Goal: Task Accomplishment & Management: Complete application form

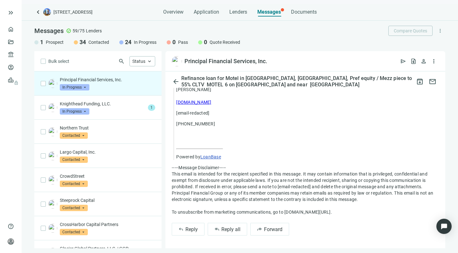
scroll to position [634, 0]
click at [223, 227] on span "Reply all" at bounding box center [230, 230] width 19 height 6
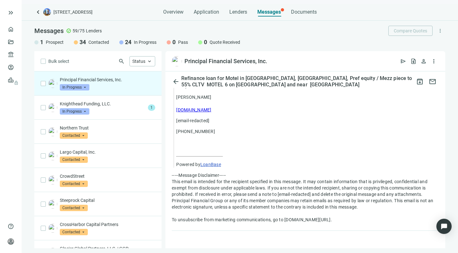
type textarea "**********"
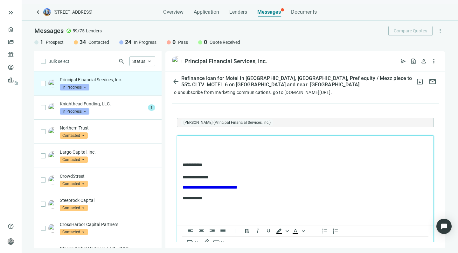
scroll to position [749, 0]
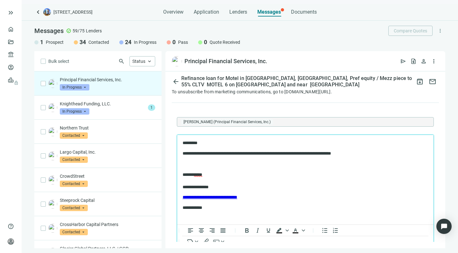
click at [281, 163] on p "Rich Text Area. Press ALT-0 for help." at bounding box center [304, 164] width 245 height 6
drag, startPoint x: 363, startPoint y: 154, endPoint x: 363, endPoint y: 149, distance: 5.1
click at [363, 149] on body "**********" at bounding box center [305, 175] width 246 height 71
copy p "**********"
click at [301, 187] on p "**********" at bounding box center [301, 181] width 239 height 18
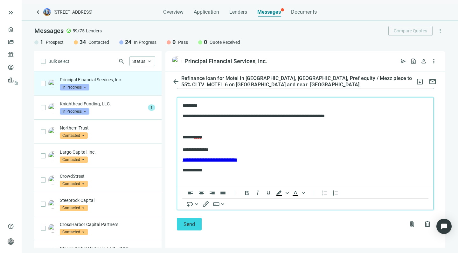
scroll to position [792, 0]
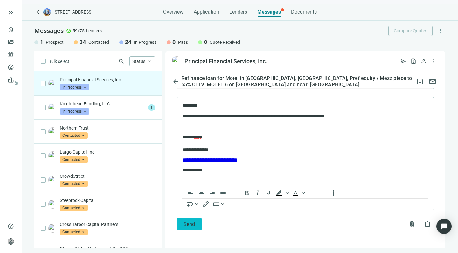
click at [188, 222] on span "Send" at bounding box center [188, 224] width 11 height 6
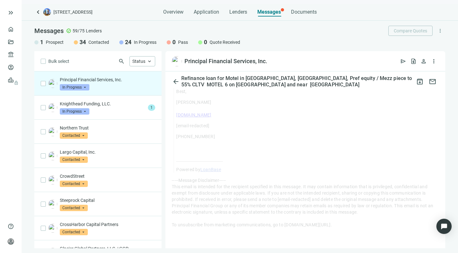
scroll to position [621, 0]
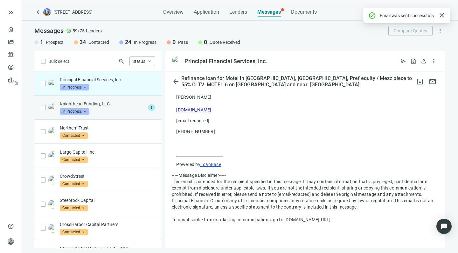
click at [112, 108] on div "Knighthead Funding, LLC. In Progress arrow_drop_down" at bounding box center [102, 108] width 85 height 14
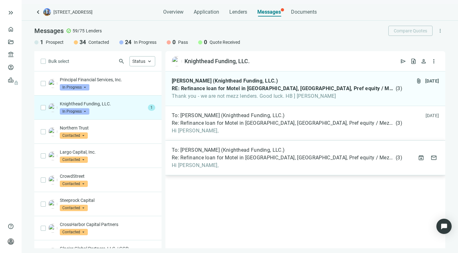
click at [237, 163] on span "Hi [PERSON_NAME]," at bounding box center [287, 165] width 230 height 6
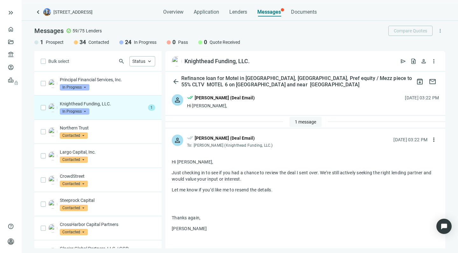
click at [296, 123] on span "1 message" at bounding box center [305, 121] width 21 height 5
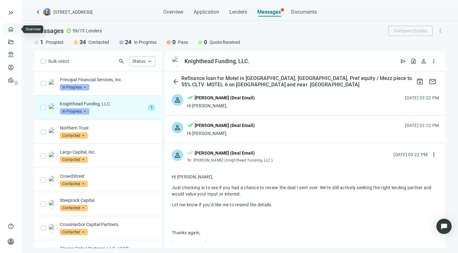
click at [16, 30] on link "Overview" at bounding box center [25, 29] width 19 height 5
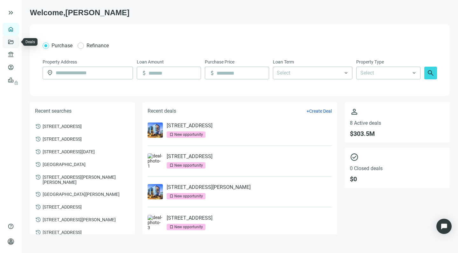
click at [16, 41] on link "Deals" at bounding box center [21, 41] width 11 height 5
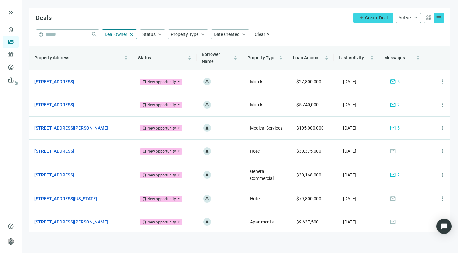
click at [414, 17] on span "keyboard_arrow_down" at bounding box center [415, 17] width 5 height 5
click at [156, 34] on div "Status keyboard_arrow_up" at bounding box center [152, 34] width 26 height 10
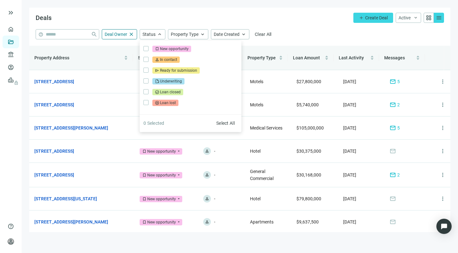
click at [197, 13] on div "Deals add Create Deal Active keyboard_arrow_down grid_view menu Active Archive" at bounding box center [239, 19] width 421 height 22
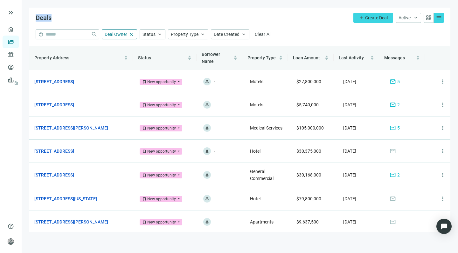
click at [197, 13] on div "Deals add Create Deal Active keyboard_arrow_down grid_view menu Active Archive" at bounding box center [239, 19] width 421 height 22
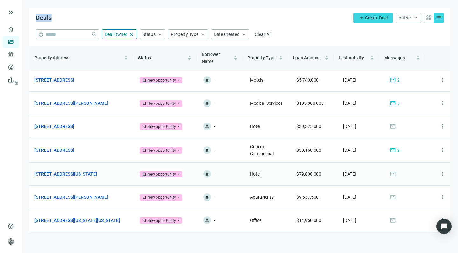
scroll to position [26, 0]
click at [79, 196] on link "[STREET_ADDRESS][PERSON_NAME]" at bounding box center [71, 197] width 74 height 7
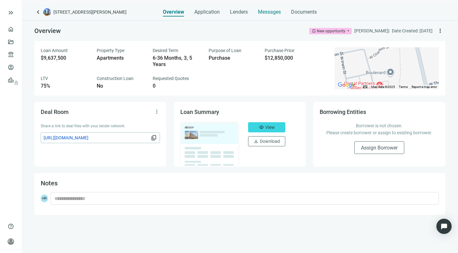
click at [266, 12] on span "Messages" at bounding box center [269, 12] width 23 height 6
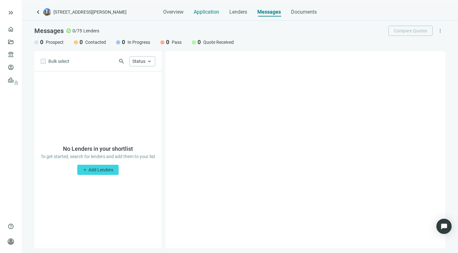
click at [206, 10] on span "Application" at bounding box center [206, 12] width 25 height 6
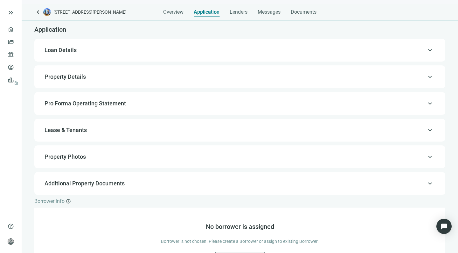
click at [68, 50] on span "Loan Details" at bounding box center [60, 50] width 32 height 7
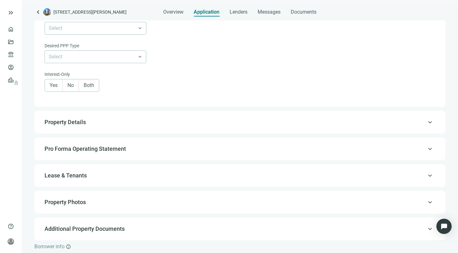
scroll to position [311, 0]
click at [87, 126] on span "Property Details" at bounding box center [238, 122] width 389 height 8
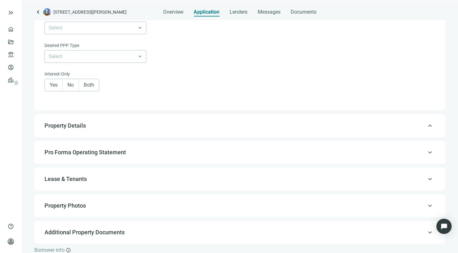
type input "***"
type input "*"
type input "*******"
type input "****"
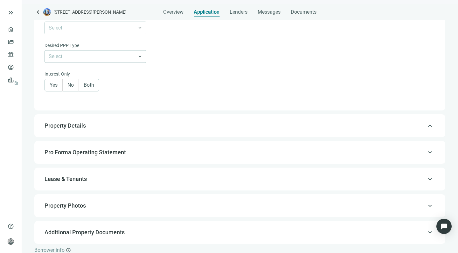
type input "****"
type input "**********"
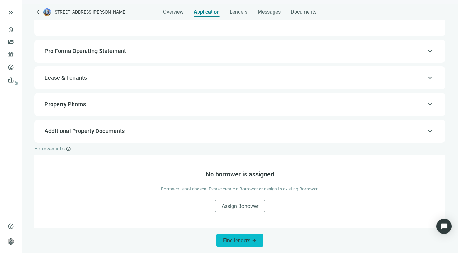
click at [227, 241] on span "Find lenders" at bounding box center [236, 241] width 27 height 6
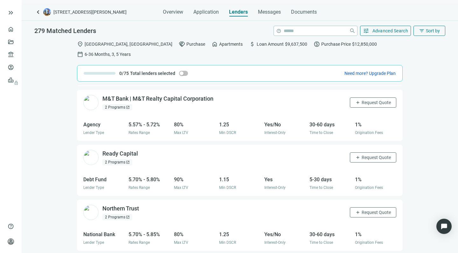
scroll to position [1370, 0]
click at [361, 155] on span "Request Quote" at bounding box center [375, 157] width 29 height 5
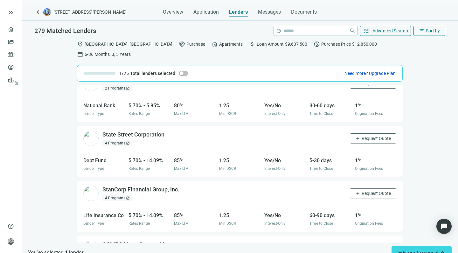
scroll to position [1500, 0]
click at [361, 135] on span "Request Quote" at bounding box center [375, 137] width 29 height 5
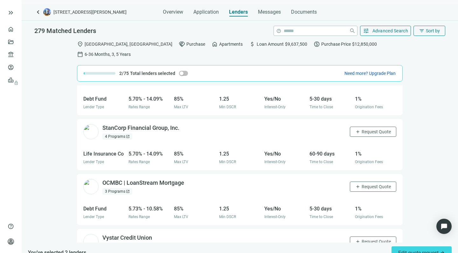
scroll to position [1561, 0]
click at [361, 129] on span "Request Quote" at bounding box center [375, 131] width 29 height 5
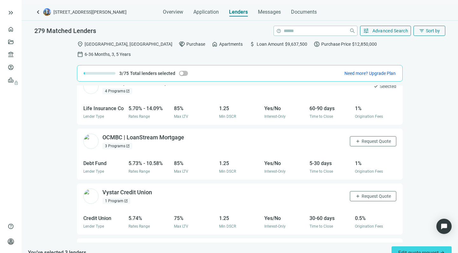
scroll to position [1607, 0]
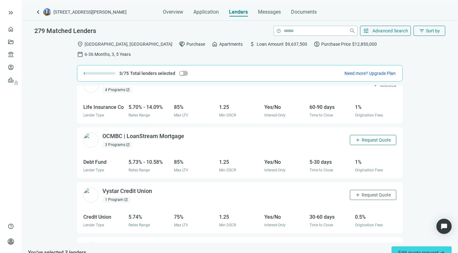
click at [361, 138] on span "Request Quote" at bounding box center [375, 140] width 29 height 5
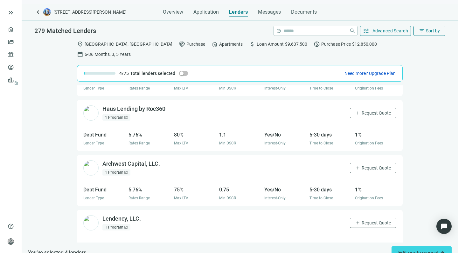
scroll to position [1802, 0]
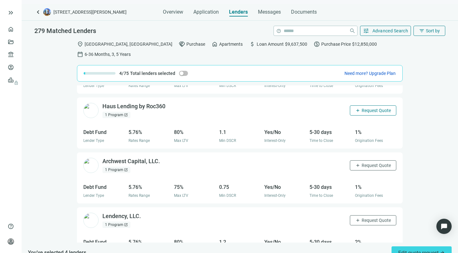
click at [361, 108] on span "Request Quote" at bounding box center [375, 110] width 29 height 5
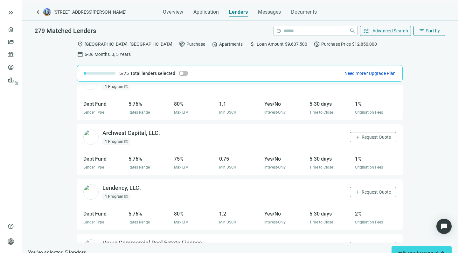
scroll to position [1836, 0]
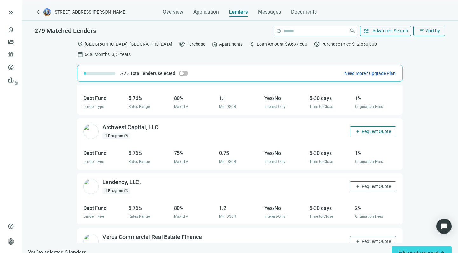
click at [361, 129] on span "Request Quote" at bounding box center [375, 131] width 29 height 5
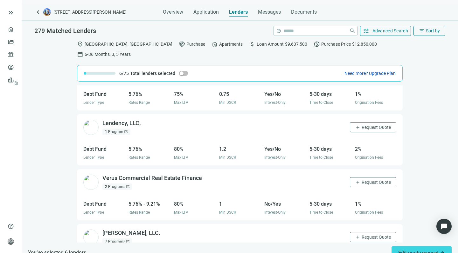
scroll to position [1896, 0]
click at [364, 124] on span "Request Quote" at bounding box center [375, 126] width 29 height 5
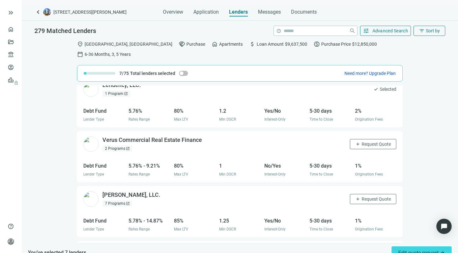
scroll to position [1940, 0]
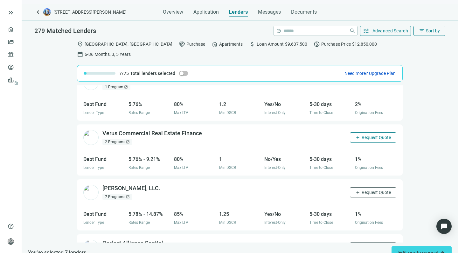
click at [361, 135] on span "Request Quote" at bounding box center [375, 137] width 29 height 5
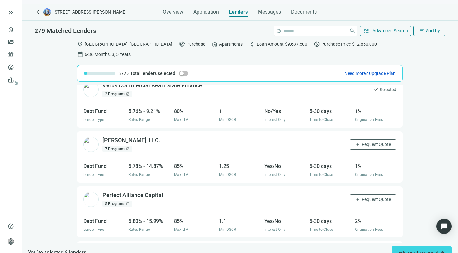
scroll to position [1995, 0]
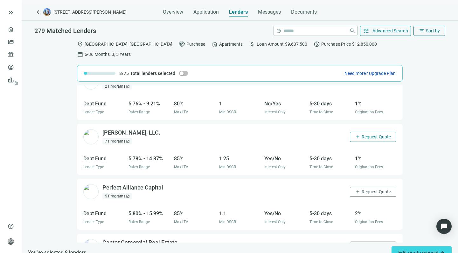
click at [361, 134] on span "Request Quote" at bounding box center [375, 136] width 29 height 5
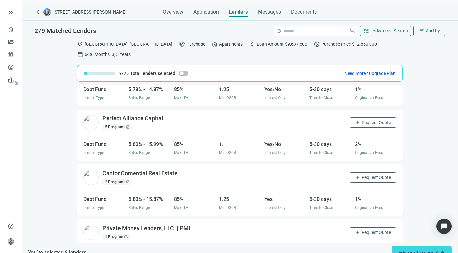
scroll to position [2066, 0]
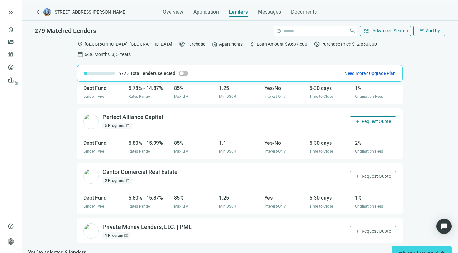
click at [361, 119] on span "Request Quote" at bounding box center [375, 121] width 29 height 5
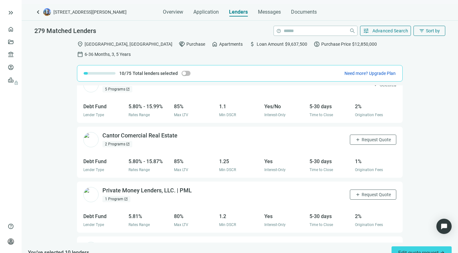
scroll to position [2106, 0]
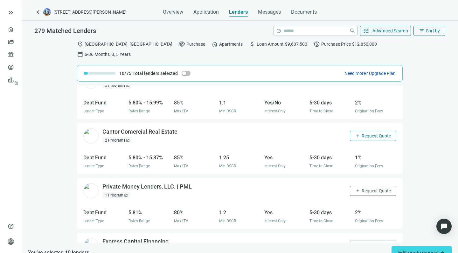
click at [365, 133] on span "Request Quote" at bounding box center [375, 135] width 29 height 5
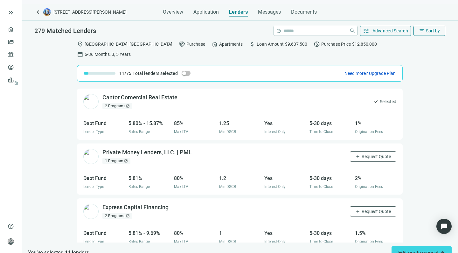
scroll to position [2142, 0]
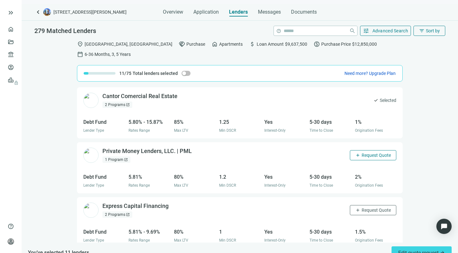
click at [361, 153] on span "Request Quote" at bounding box center [375, 155] width 29 height 5
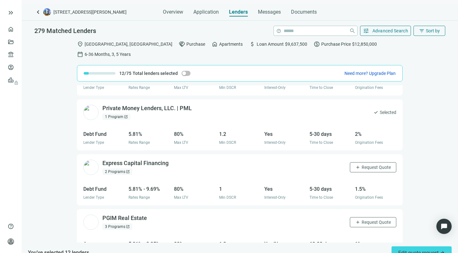
scroll to position [2194, 0]
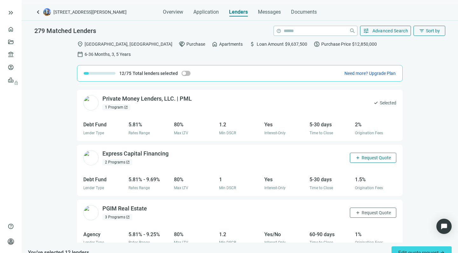
click at [361, 155] on span "Request Quote" at bounding box center [375, 157] width 29 height 5
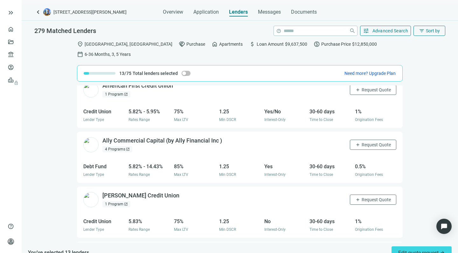
scroll to position [2376, 0]
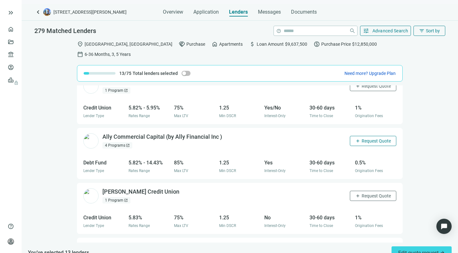
click at [370, 139] on span "Request Quote" at bounding box center [375, 141] width 29 height 5
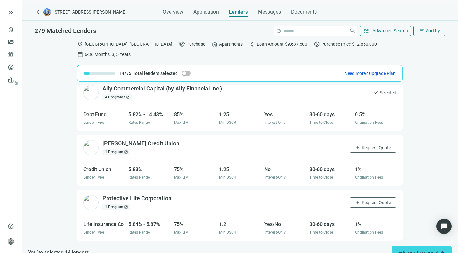
scroll to position [2425, 0]
click at [355, 145] on span "add" at bounding box center [357, 147] width 5 height 5
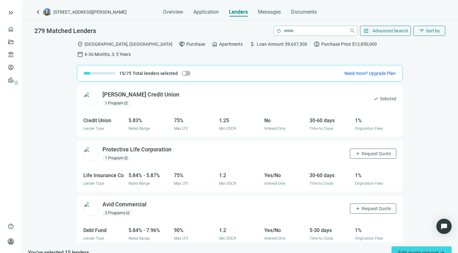
scroll to position [2475, 0]
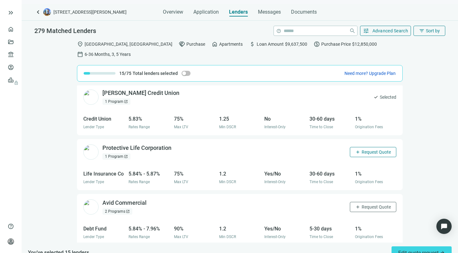
click at [354, 147] on button "add Request Quote" at bounding box center [373, 152] width 46 height 10
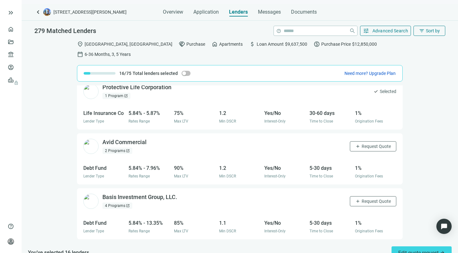
scroll to position [2537, 0]
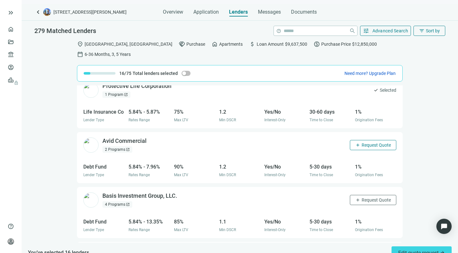
click at [355, 143] on span "add" at bounding box center [357, 145] width 5 height 5
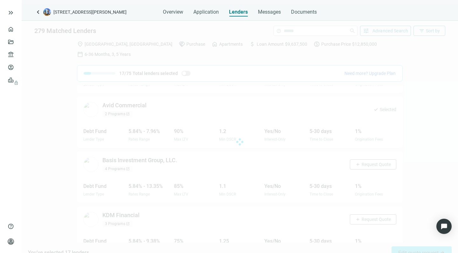
scroll to position [2572, 0]
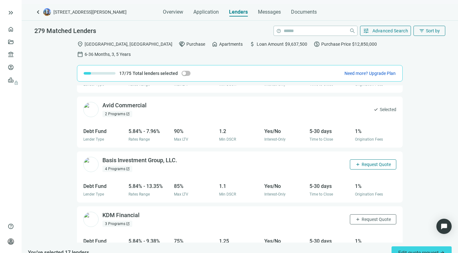
click at [361, 162] on span "Request Quote" at bounding box center [375, 164] width 29 height 5
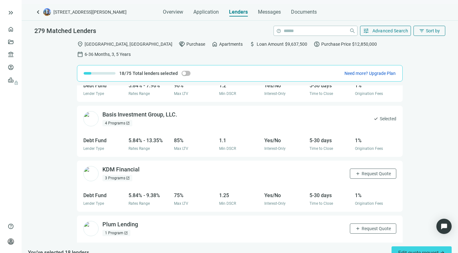
scroll to position [2621, 0]
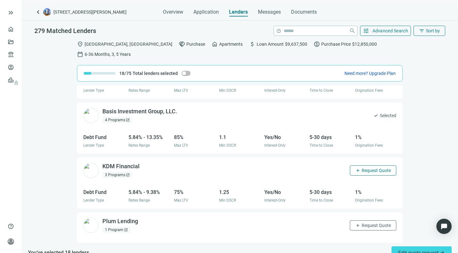
click at [361, 168] on span "Request Quote" at bounding box center [375, 170] width 29 height 5
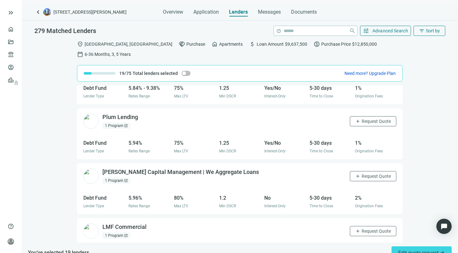
scroll to position [2732, 0]
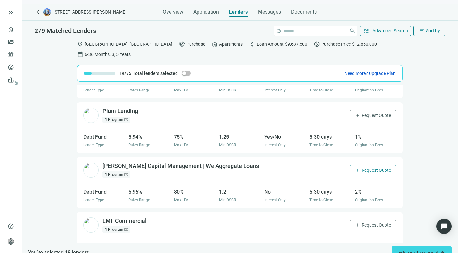
click at [363, 168] on span "Request Quote" at bounding box center [375, 170] width 29 height 5
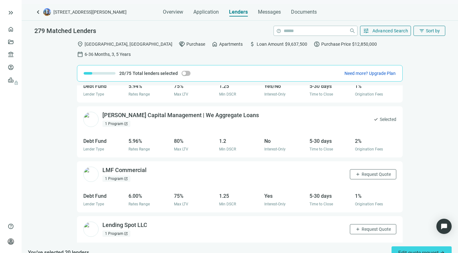
scroll to position [2783, 0]
click at [361, 172] on span "Request Quote" at bounding box center [375, 174] width 29 height 5
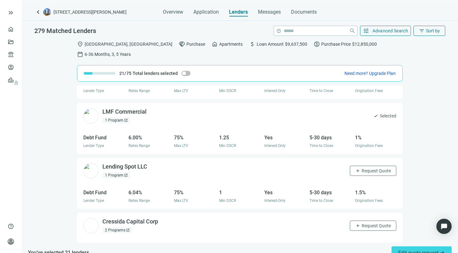
scroll to position [2850, 0]
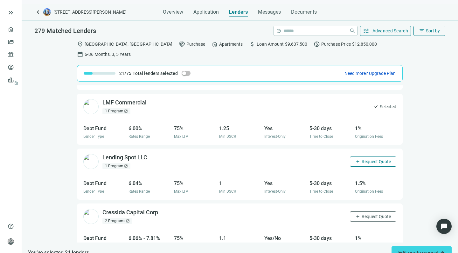
click at [362, 157] on button "add Request Quote" at bounding box center [373, 162] width 46 height 10
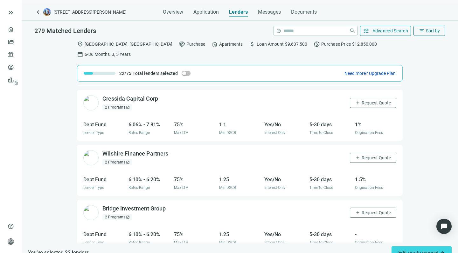
scroll to position [2965, 0]
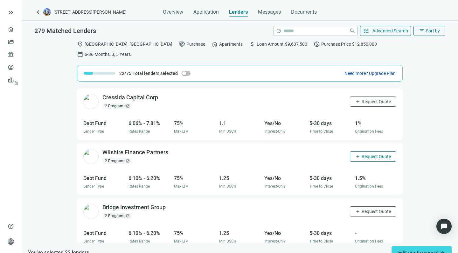
click at [361, 154] on span "Request Quote" at bounding box center [375, 156] width 29 height 5
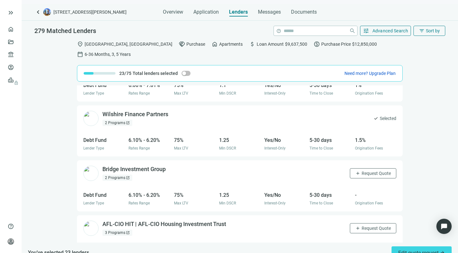
scroll to position [3013, 0]
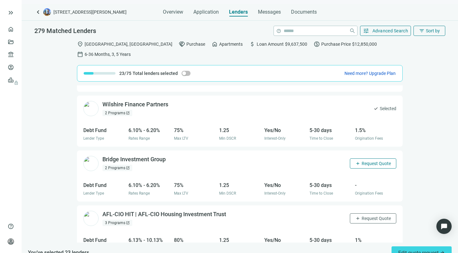
click at [361, 161] on span "Request Quote" at bounding box center [375, 163] width 29 height 5
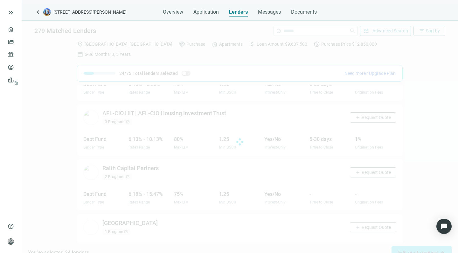
scroll to position [3119, 0]
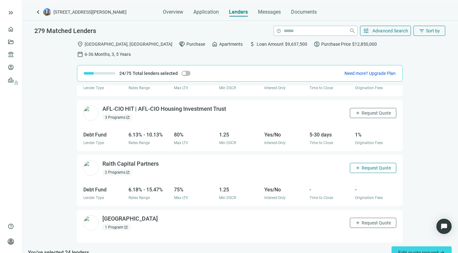
click at [369, 166] on span "Request Quote" at bounding box center [375, 168] width 29 height 5
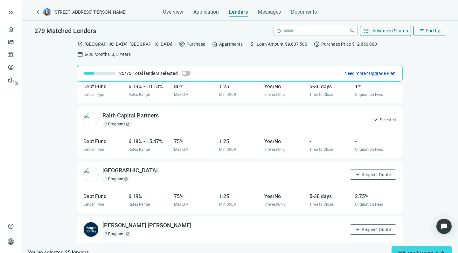
scroll to position [3168, 0]
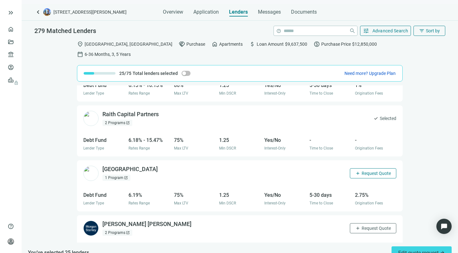
click at [363, 171] on span "Request Quote" at bounding box center [375, 173] width 29 height 5
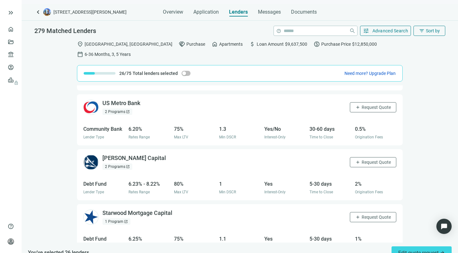
scroll to position [3346, 0]
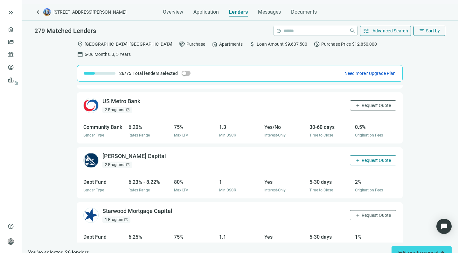
click at [361, 158] on span "Request Quote" at bounding box center [375, 160] width 29 height 5
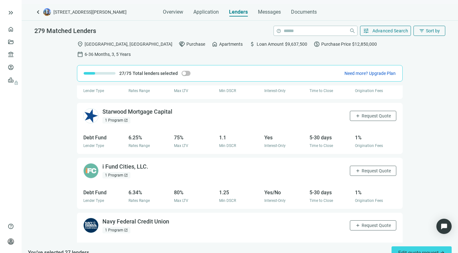
scroll to position [3445, 0]
click at [364, 169] on span "Request Quote" at bounding box center [375, 171] width 29 height 5
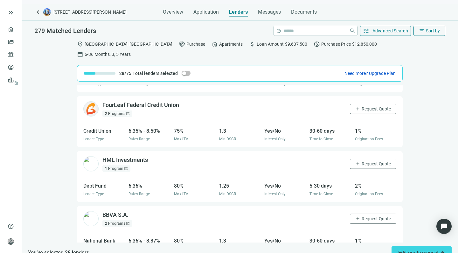
scroll to position [3621, 0]
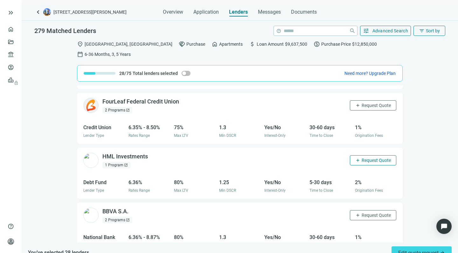
click at [364, 158] on span "Request Quote" at bounding box center [375, 160] width 29 height 5
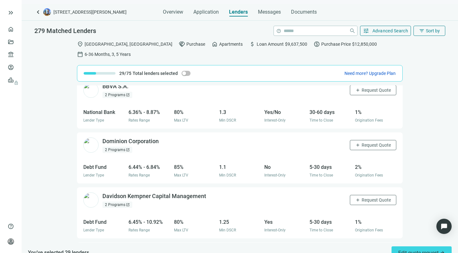
scroll to position [3746, 0]
click at [363, 142] on span "Request Quote" at bounding box center [375, 144] width 29 height 5
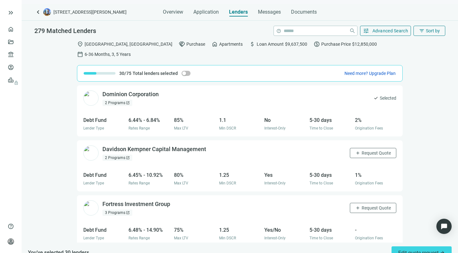
scroll to position [3793, 0]
click at [361, 150] on span "Request Quote" at bounding box center [375, 152] width 29 height 5
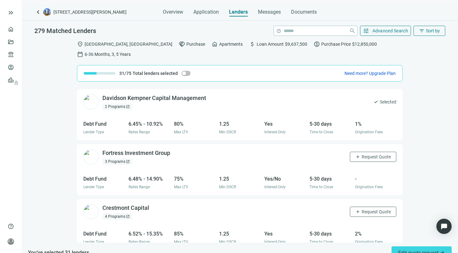
scroll to position [3846, 0]
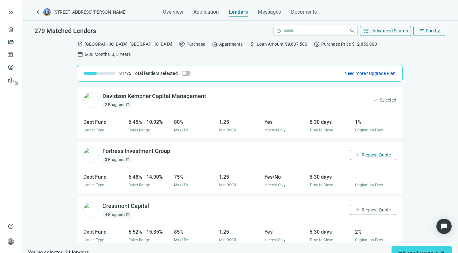
click at [361, 153] on span "Request Quote" at bounding box center [375, 155] width 29 height 5
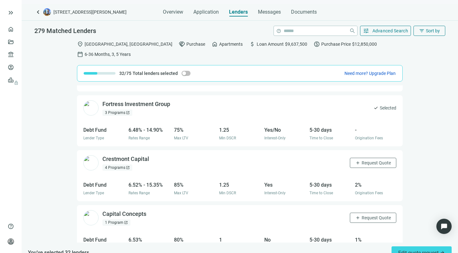
scroll to position [3902, 0]
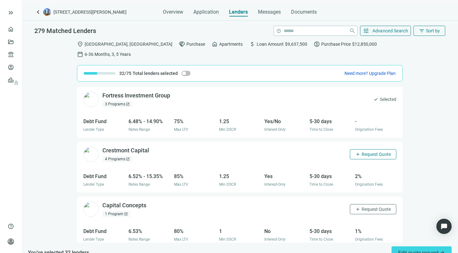
click at [361, 152] on span "Request Quote" at bounding box center [375, 154] width 29 height 5
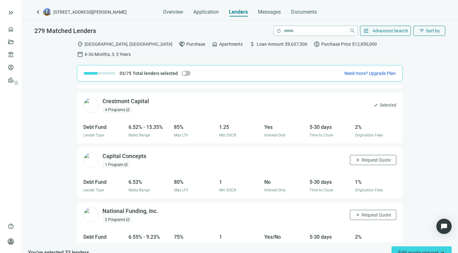
scroll to position [3955, 0]
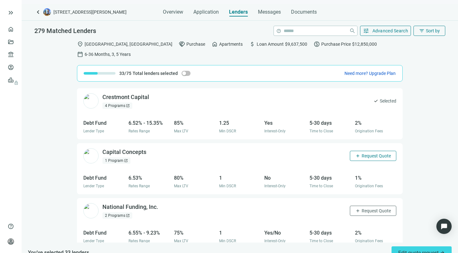
click at [361, 153] on span "Request Quote" at bounding box center [375, 155] width 29 height 5
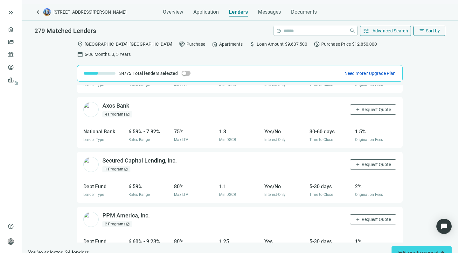
scroll to position [4113, 0]
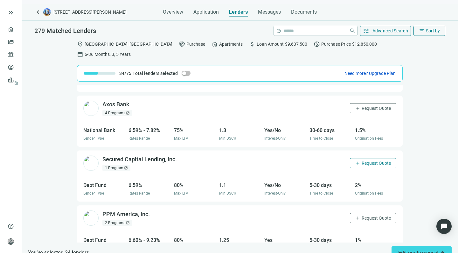
click at [366, 161] on span "Request Quote" at bounding box center [375, 163] width 29 height 5
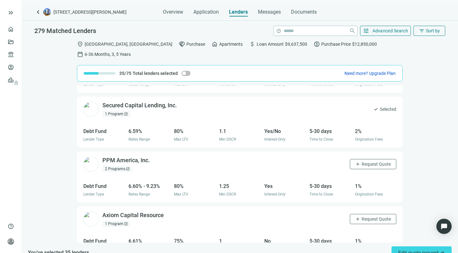
scroll to position [4167, 0]
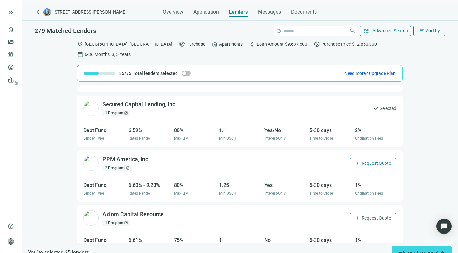
click at [361, 161] on span "Request Quote" at bounding box center [375, 163] width 29 height 5
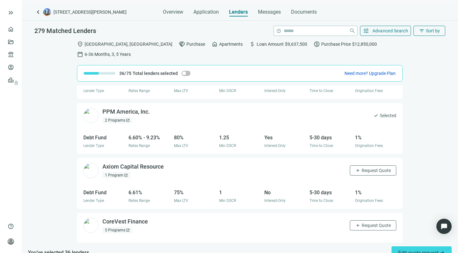
scroll to position [4216, 0]
click at [363, 167] on span "Request Quote" at bounding box center [375, 169] width 29 height 5
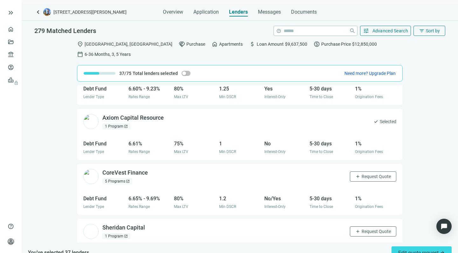
scroll to position [4268, 0]
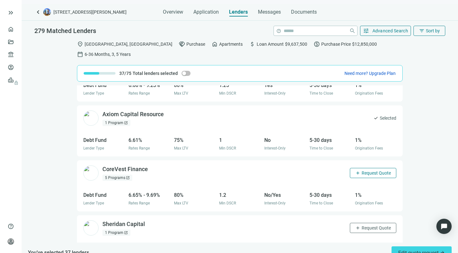
click at [361, 171] on span "Request Quote" at bounding box center [375, 173] width 29 height 5
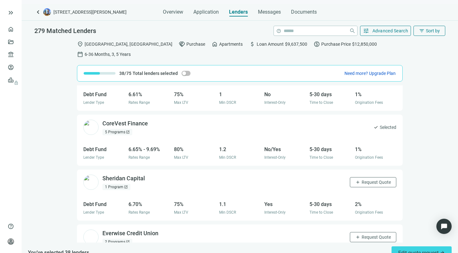
scroll to position [4319, 0]
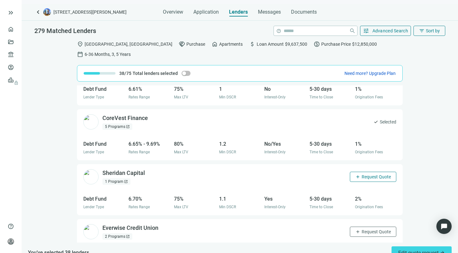
click at [362, 174] on span "Request Quote" at bounding box center [375, 176] width 29 height 5
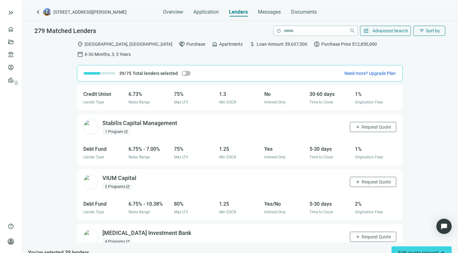
scroll to position [4646, 0]
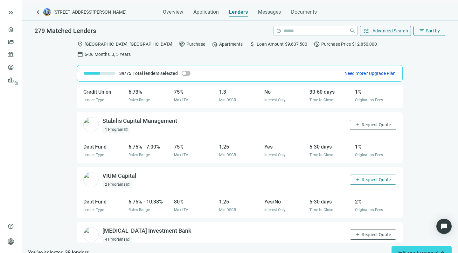
click at [363, 177] on span "Request Quote" at bounding box center [375, 179] width 29 height 5
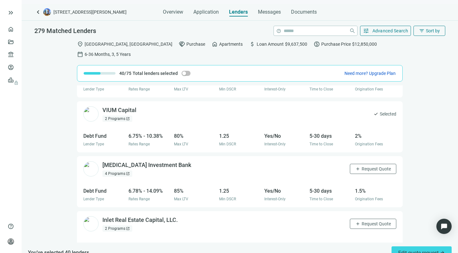
scroll to position [4712, 0]
click at [361, 166] on span "Request Quote" at bounding box center [375, 168] width 29 height 5
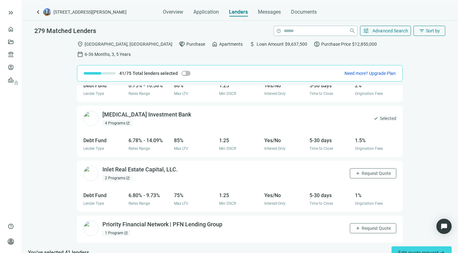
scroll to position [4763, 0]
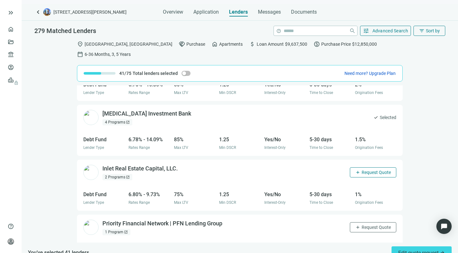
click at [361, 170] on span "Request Quote" at bounding box center [375, 172] width 29 height 5
click at [359, 222] on button "add Request Quote" at bounding box center [373, 227] width 46 height 10
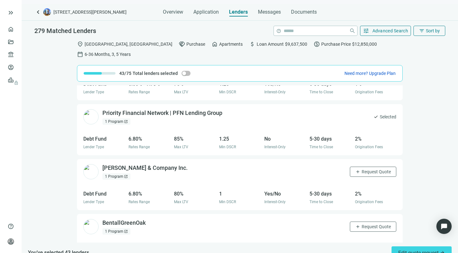
scroll to position [4874, 0]
click at [361, 169] on span "Request Quote" at bounding box center [375, 171] width 29 height 5
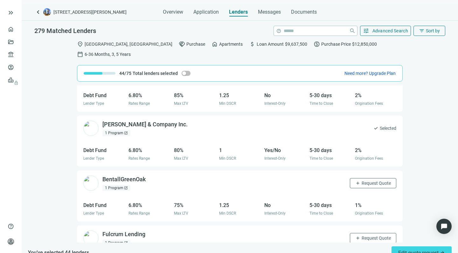
scroll to position [4918, 0]
click at [362, 180] on span "Request Quote" at bounding box center [375, 182] width 29 height 5
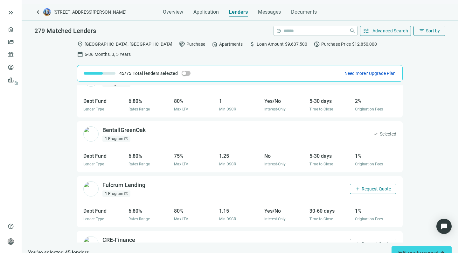
click at [361, 187] on span "Request Quote" at bounding box center [375, 189] width 29 height 5
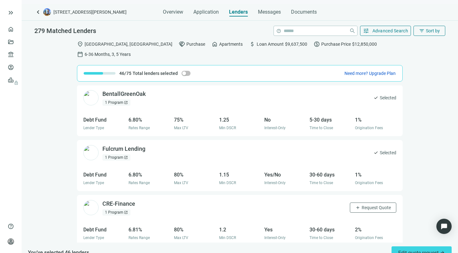
scroll to position [5013, 0]
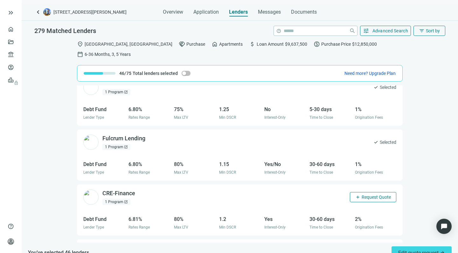
click at [361, 195] on span "Request Quote" at bounding box center [375, 197] width 29 height 5
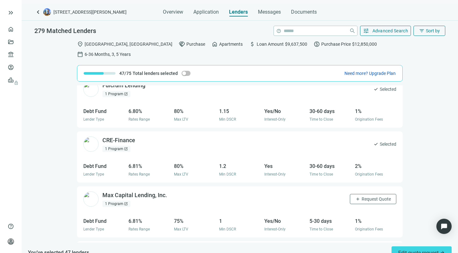
scroll to position [5076, 0]
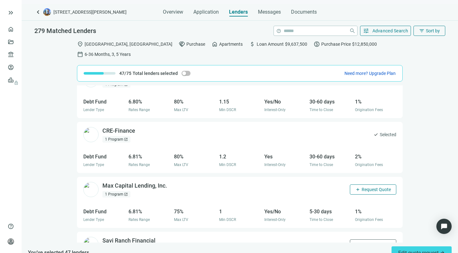
click at [361, 187] on span "Request Quote" at bounding box center [375, 189] width 29 height 5
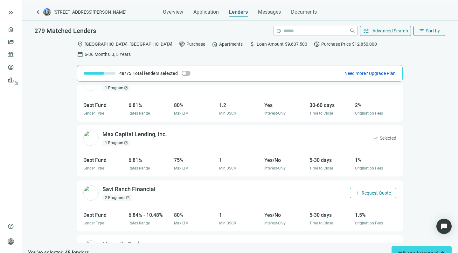
click at [362, 191] on span "Request Quote" at bounding box center [375, 193] width 29 height 5
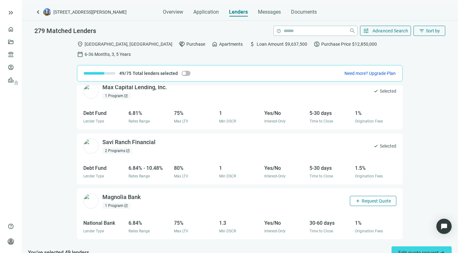
click at [357, 196] on button "add Request Quote" at bounding box center [373, 201] width 46 height 10
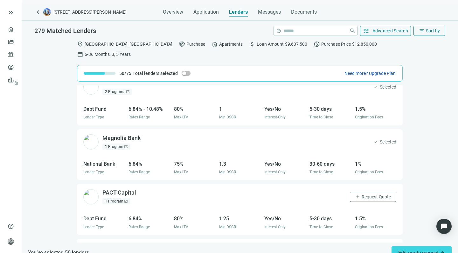
scroll to position [5235, 0]
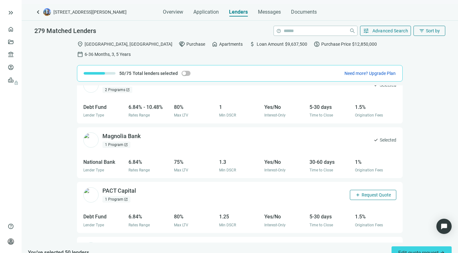
click at [361, 193] on span "Request Quote" at bounding box center [375, 195] width 29 height 5
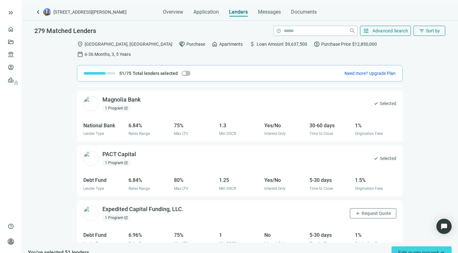
scroll to position [5279, 0]
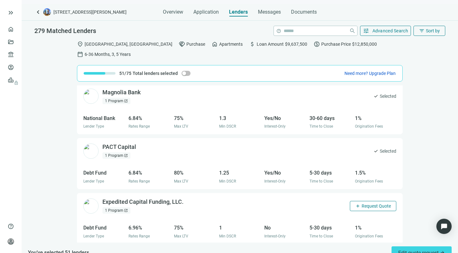
click at [365, 204] on span "Request Quote" at bounding box center [375, 206] width 29 height 5
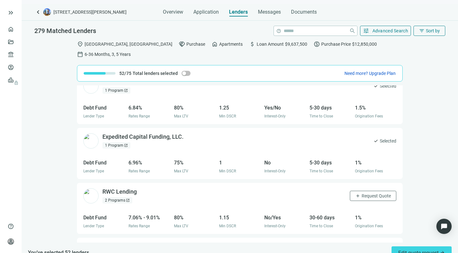
scroll to position [5351, 0]
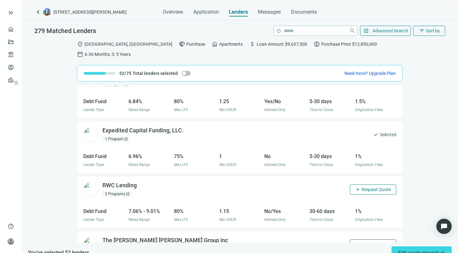
click at [361, 187] on span "Request Quote" at bounding box center [375, 189] width 29 height 5
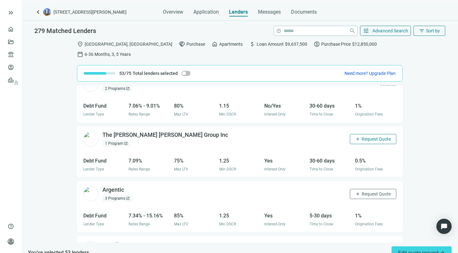
scroll to position [5456, 0]
click at [361, 192] on span "Request Quote" at bounding box center [375, 194] width 29 height 5
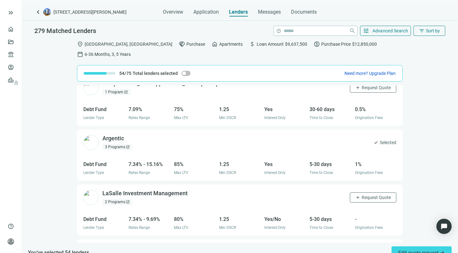
scroll to position [5509, 0]
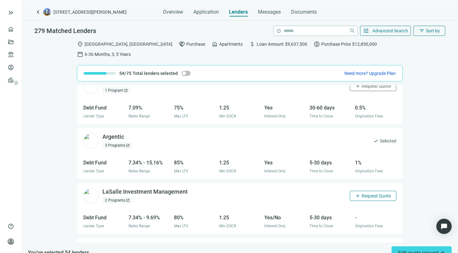
click at [361, 194] on span "Request Quote" at bounding box center [375, 196] width 29 height 5
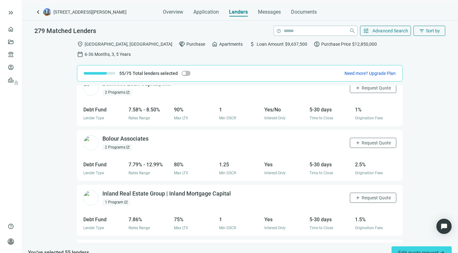
scroll to position [5672, 0]
click at [366, 195] on span "Request Quote" at bounding box center [375, 197] width 29 height 5
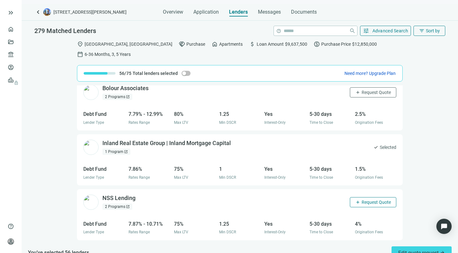
click at [368, 200] on span "Request Quote" at bounding box center [375, 202] width 29 height 5
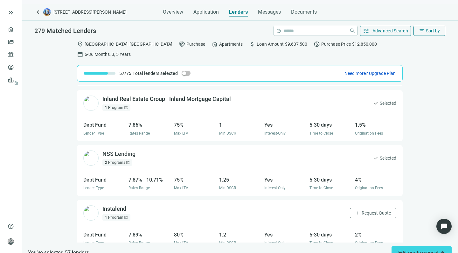
scroll to position [5771, 0]
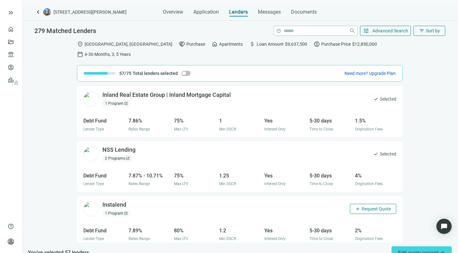
click at [361, 207] on span "Request Quote" at bounding box center [375, 209] width 29 height 5
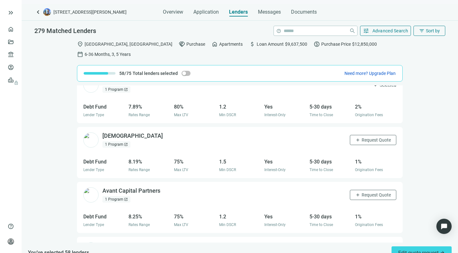
scroll to position [5902, 0]
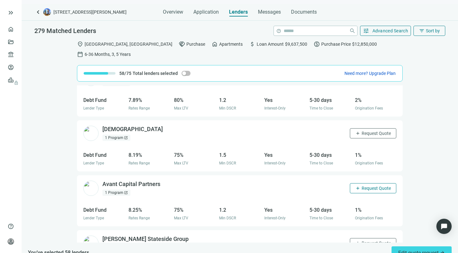
click at [363, 186] on span "Request Quote" at bounding box center [375, 188] width 29 height 5
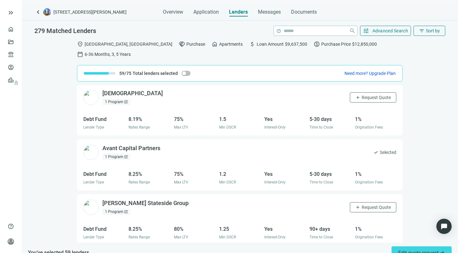
scroll to position [5943, 0]
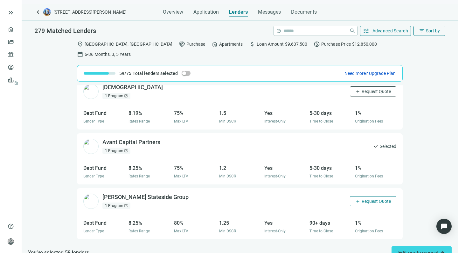
click at [355, 199] on span "add" at bounding box center [357, 201] width 5 height 5
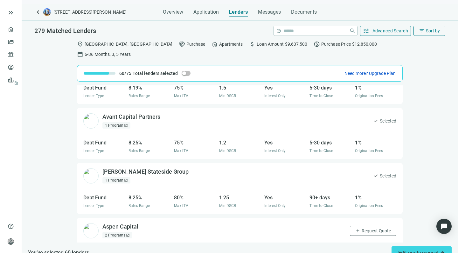
scroll to position [5981, 0]
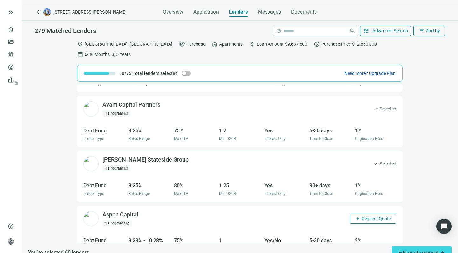
click at [361, 216] on span "Request Quote" at bounding box center [375, 218] width 29 height 5
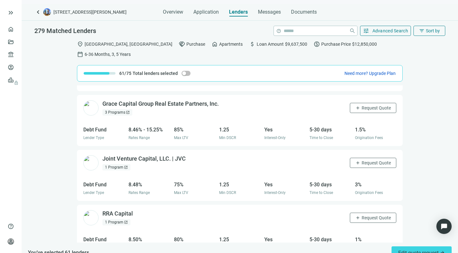
scroll to position [6150, 0]
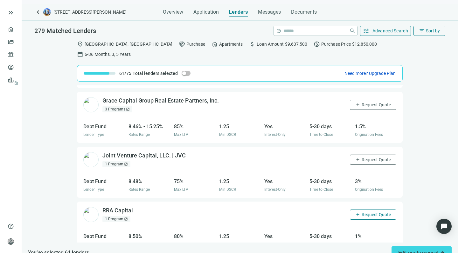
click at [361, 212] on span "Request Quote" at bounding box center [375, 214] width 29 height 5
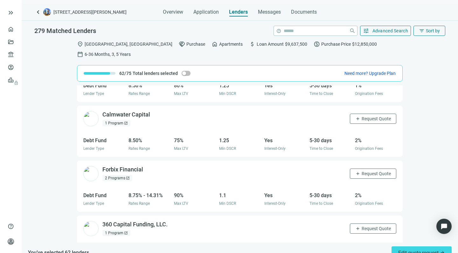
scroll to position [6306, 0]
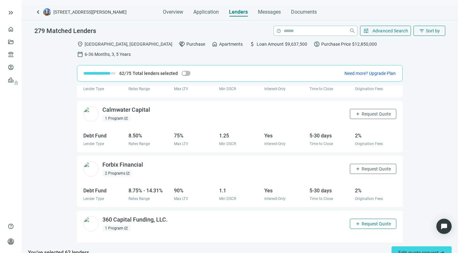
click at [355, 219] on button "add Request Quote" at bounding box center [373, 224] width 46 height 10
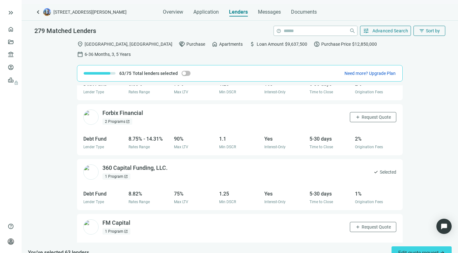
scroll to position [6361, 0]
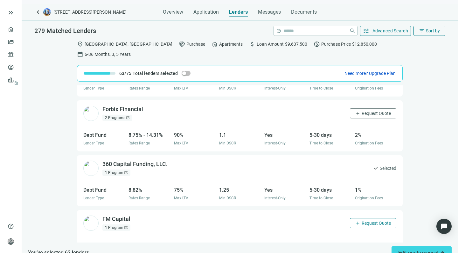
click at [363, 218] on button "add Request Quote" at bounding box center [373, 223] width 46 height 10
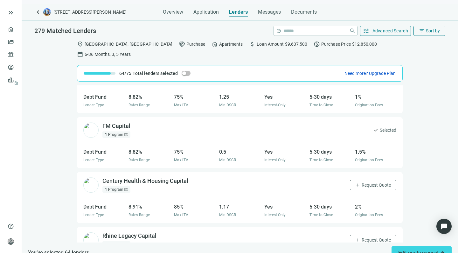
scroll to position [6456, 0]
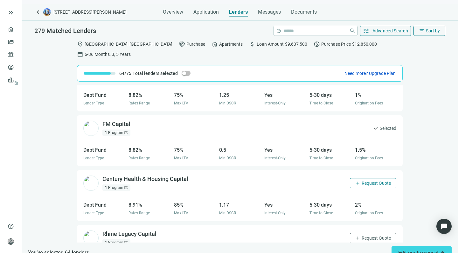
click at [362, 181] on span "Request Quote" at bounding box center [375, 183] width 29 height 5
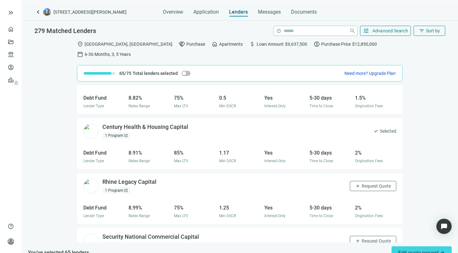
scroll to position [6513, 0]
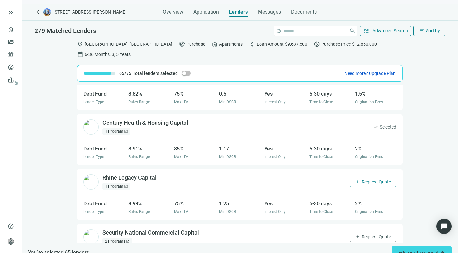
click at [365, 180] on span "Request Quote" at bounding box center [375, 182] width 29 height 5
click at [360, 232] on button "add Request Quote" at bounding box center [373, 237] width 46 height 10
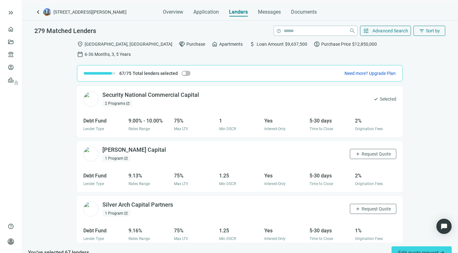
scroll to position [6653, 0]
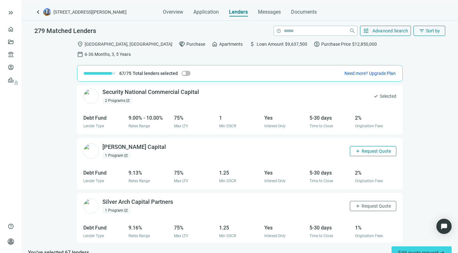
click at [366, 149] on span "Request Quote" at bounding box center [375, 151] width 29 height 5
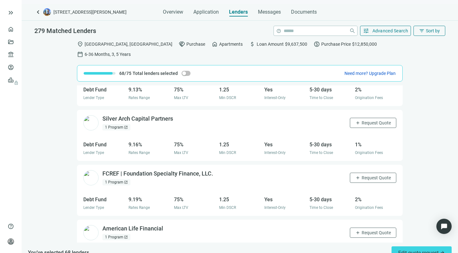
scroll to position [6739, 0]
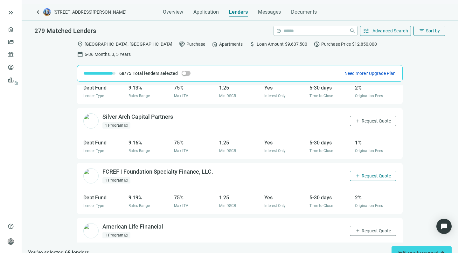
click at [367, 174] on span "Request Quote" at bounding box center [375, 176] width 29 height 5
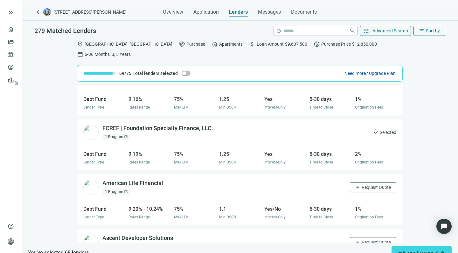
scroll to position [6784, 0]
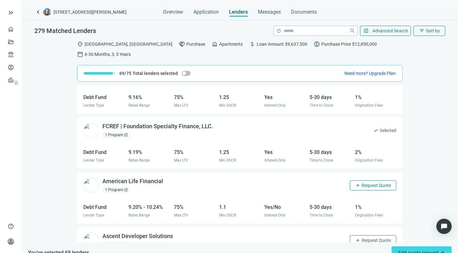
click at [368, 180] on button "add Request Quote" at bounding box center [373, 185] width 46 height 10
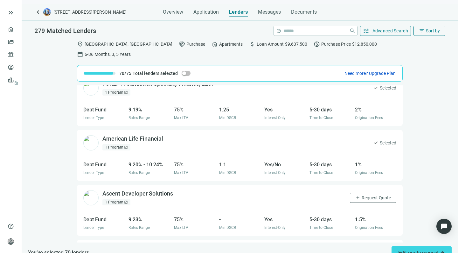
scroll to position [6828, 0]
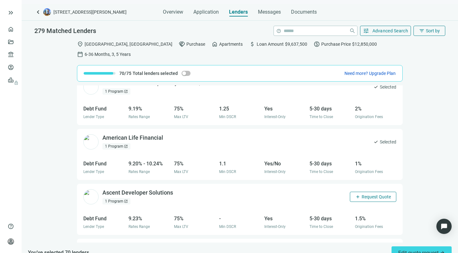
click at [364, 194] on span "Request Quote" at bounding box center [375, 196] width 29 height 5
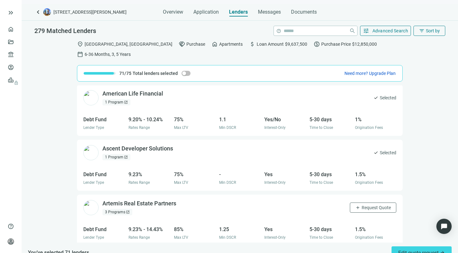
scroll to position [6875, 0]
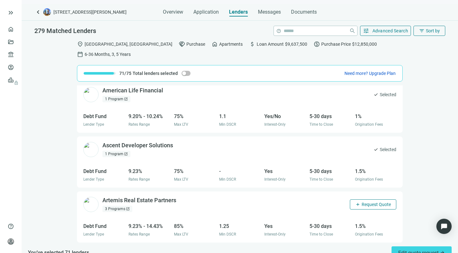
click at [361, 202] on span "Request Quote" at bounding box center [375, 204] width 29 height 5
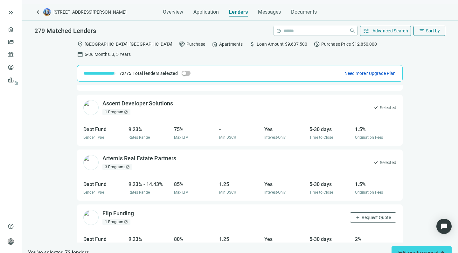
scroll to position [6919, 0]
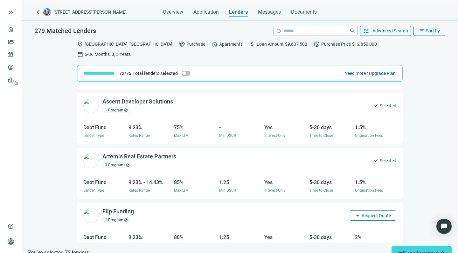
click at [364, 213] on span "Request Quote" at bounding box center [375, 215] width 29 height 5
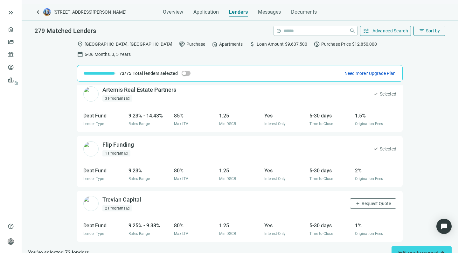
scroll to position [6988, 0]
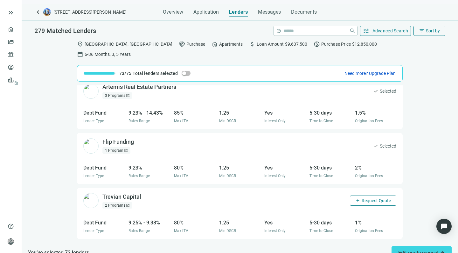
click at [360, 196] on button "add Request Quote" at bounding box center [373, 201] width 46 height 10
click at [363, 253] on span "Request Quote" at bounding box center [375, 255] width 29 height 5
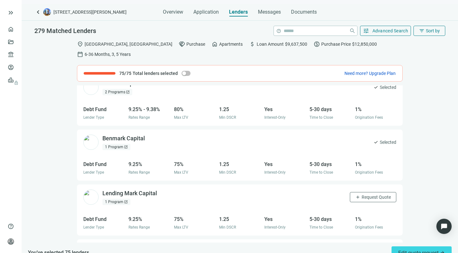
scroll to position [7109, 0]
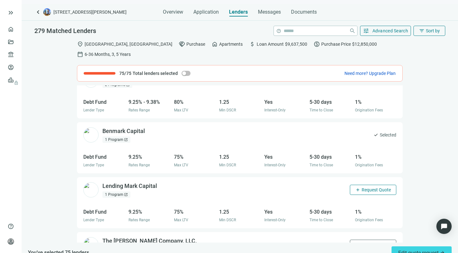
click at [364, 187] on span "Request Quote" at bounding box center [375, 189] width 29 height 5
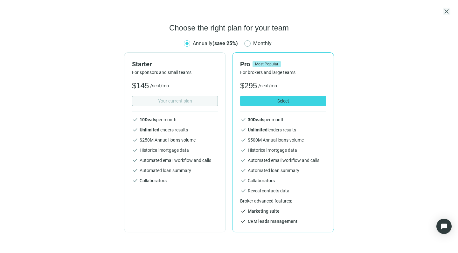
click at [446, 9] on span "close" at bounding box center [446, 12] width 8 height 8
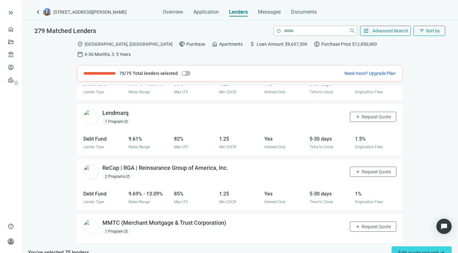
scroll to position [7944, 0]
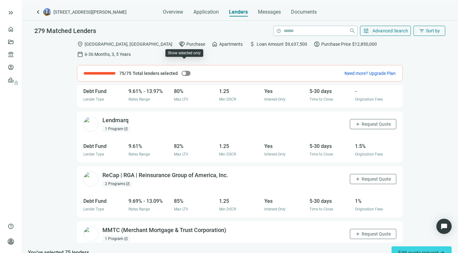
click at [186, 71] on span "button" at bounding box center [185, 73] width 9 height 5
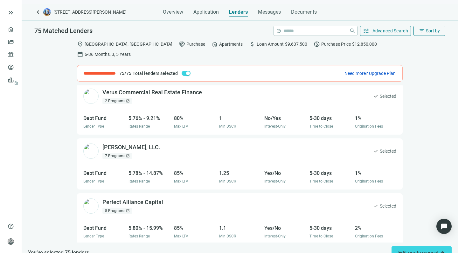
scroll to position [387, 0]
click at [181, 71] on span "button" at bounding box center [185, 73] width 9 height 5
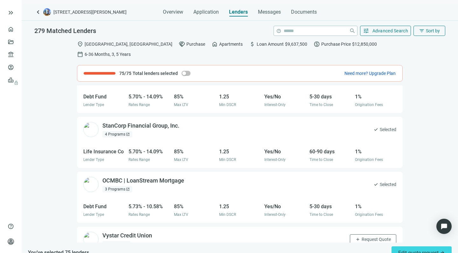
scroll to position [1563, 0]
click at [413, 250] on span "Edit quote request arrow_forward" at bounding box center [421, 253] width 47 height 6
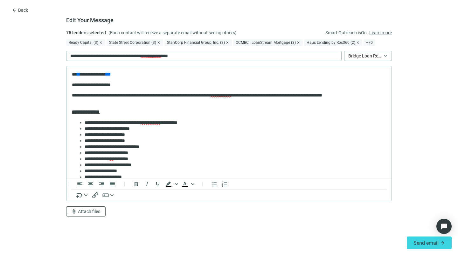
scroll to position [0, 0]
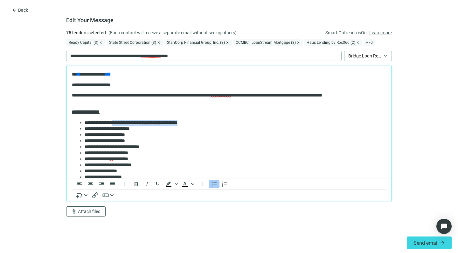
drag, startPoint x: 207, startPoint y: 122, endPoint x: 120, endPoint y: 122, distance: 86.4
click at [120, 122] on li "**********" at bounding box center [232, 123] width 295 height 6
copy li "**********"
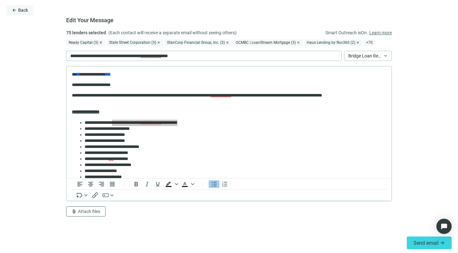
click at [21, 10] on span "Back" at bounding box center [23, 10] width 10 height 5
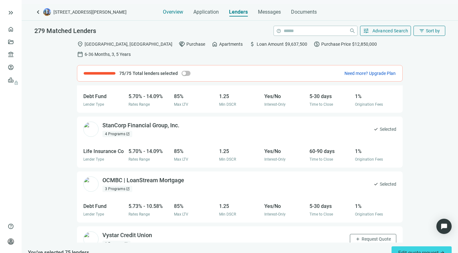
click at [176, 12] on span "Overview" at bounding box center [173, 12] width 20 height 6
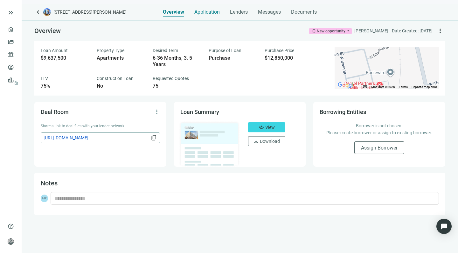
click at [200, 11] on span "Application" at bounding box center [206, 12] width 25 height 6
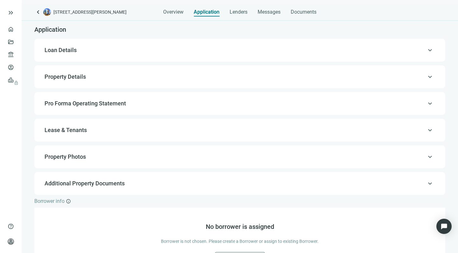
click at [69, 52] on span "Loan Details" at bounding box center [60, 50] width 32 height 7
type input "**********"
type input "*********"
type input "**"
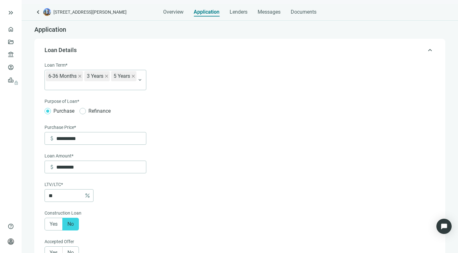
scroll to position [18, 0]
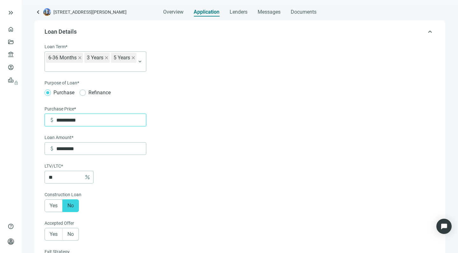
drag, startPoint x: 90, startPoint y: 124, endPoint x: 54, endPoint y: 122, distance: 36.0
click at [54, 122] on div "**********" at bounding box center [97, 120] width 97 height 12
click at [81, 154] on input "*********" at bounding box center [101, 149] width 90 height 12
drag, startPoint x: 81, startPoint y: 154, endPoint x: 49, endPoint y: 150, distance: 31.7
click at [49, 150] on div "attach_money *********" at bounding box center [97, 149] width 97 height 12
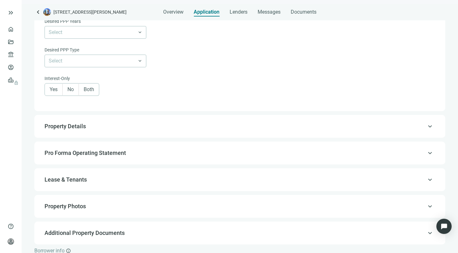
scroll to position [310, 0]
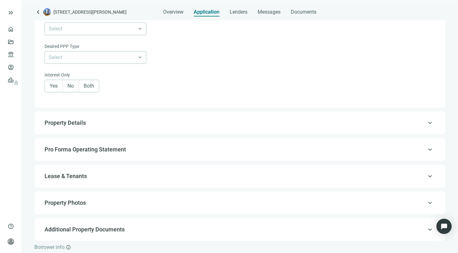
click at [72, 126] on span "Property Details" at bounding box center [64, 122] width 41 height 7
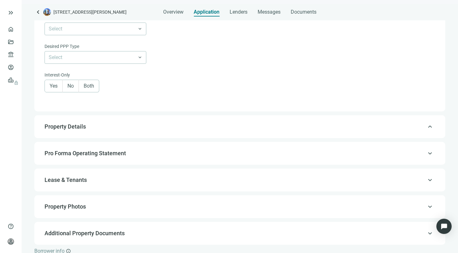
type input "***"
type input "*"
type input "*******"
type input "****"
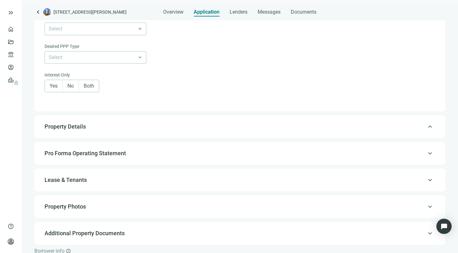
type input "****"
type input "**********"
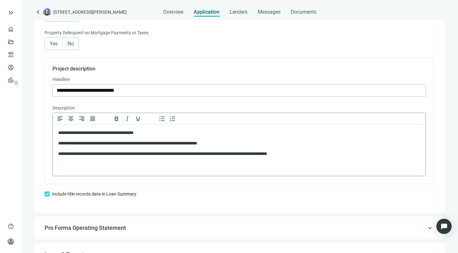
scroll to position [430, 0]
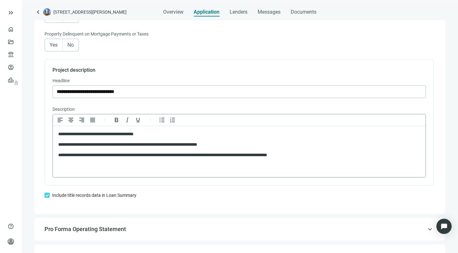
click at [159, 135] on p "**********" at bounding box center [235, 134] width 355 height 6
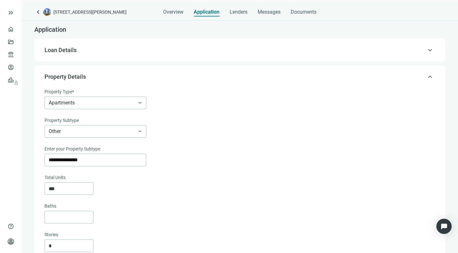
scroll to position [0, 0]
